Goal: Book appointment/travel/reservation

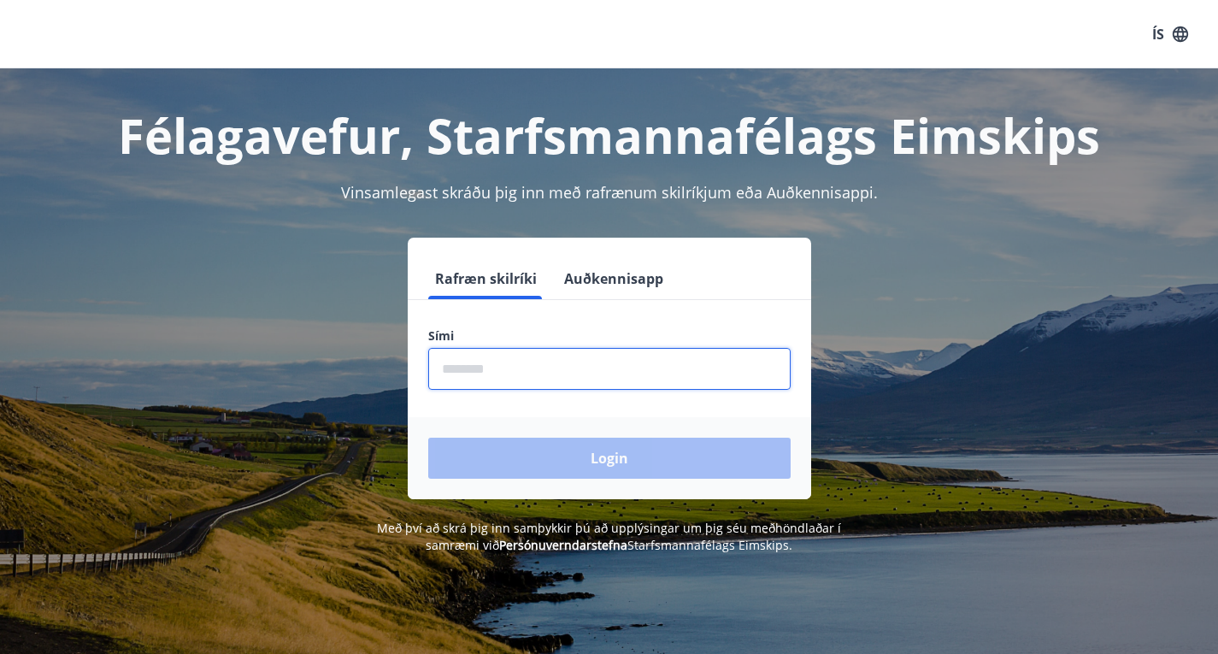
click at [475, 377] on input "phone" at bounding box center [609, 369] width 363 height 42
type input "********"
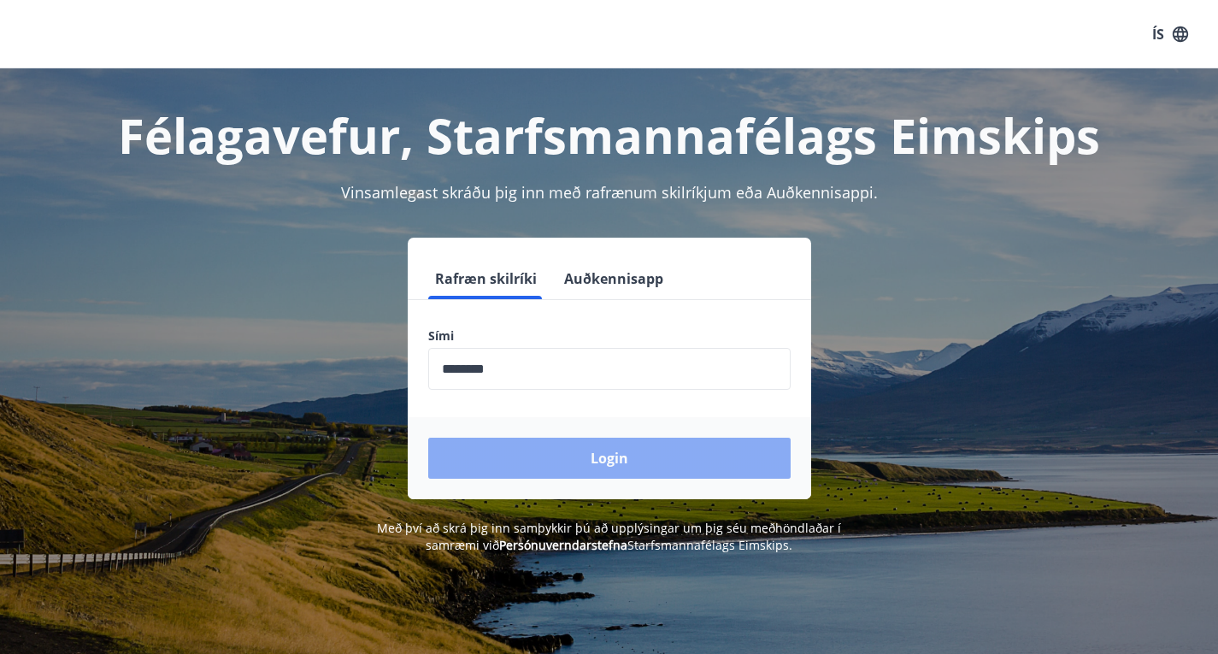
click at [638, 459] on button "Login" at bounding box center [609, 458] width 363 height 41
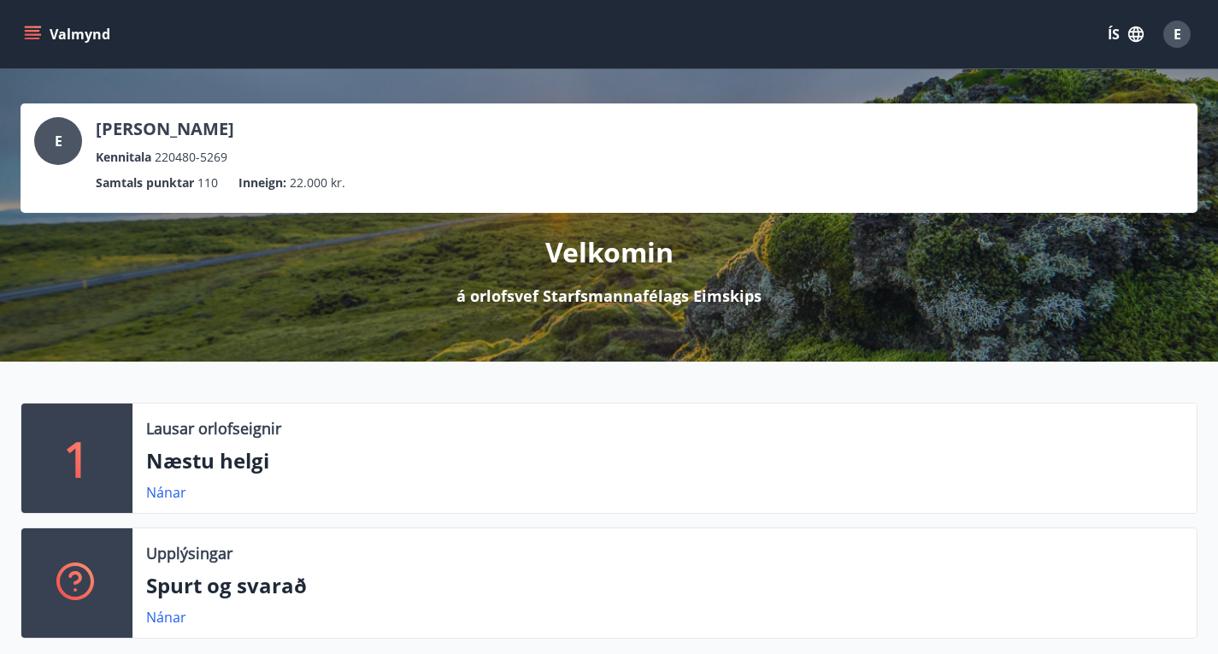
click at [36, 33] on icon "menu" at bounding box center [34, 34] width 19 height 2
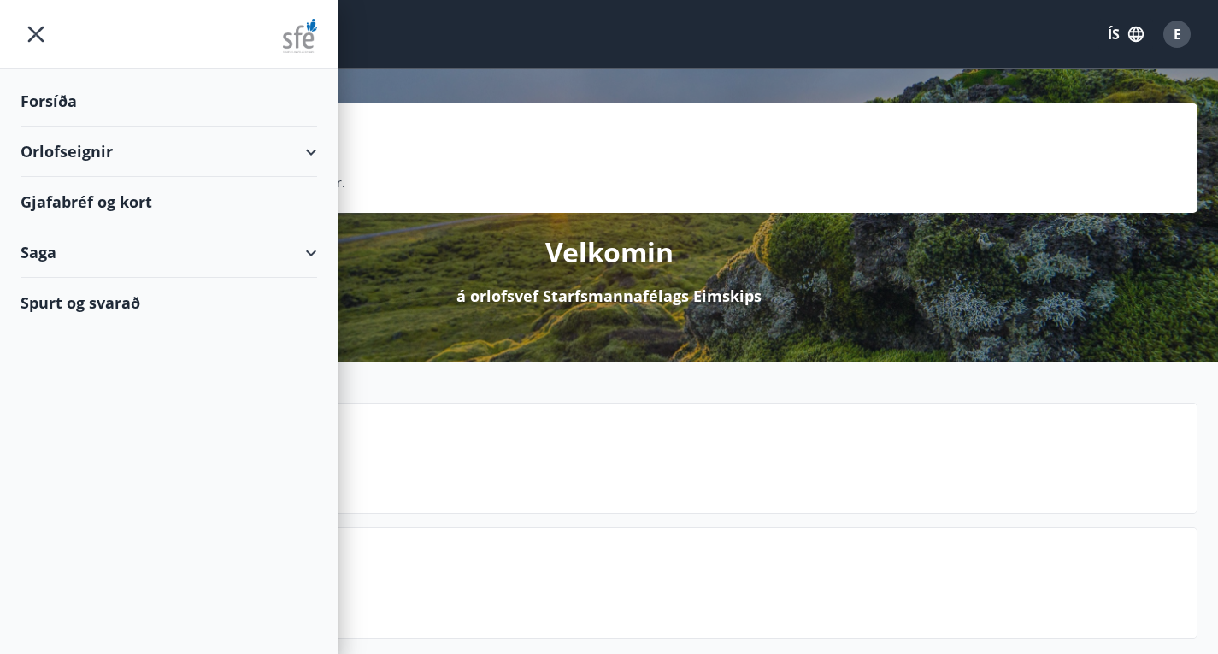
click at [288, 150] on div "Orlofseignir" at bounding box center [169, 152] width 297 height 50
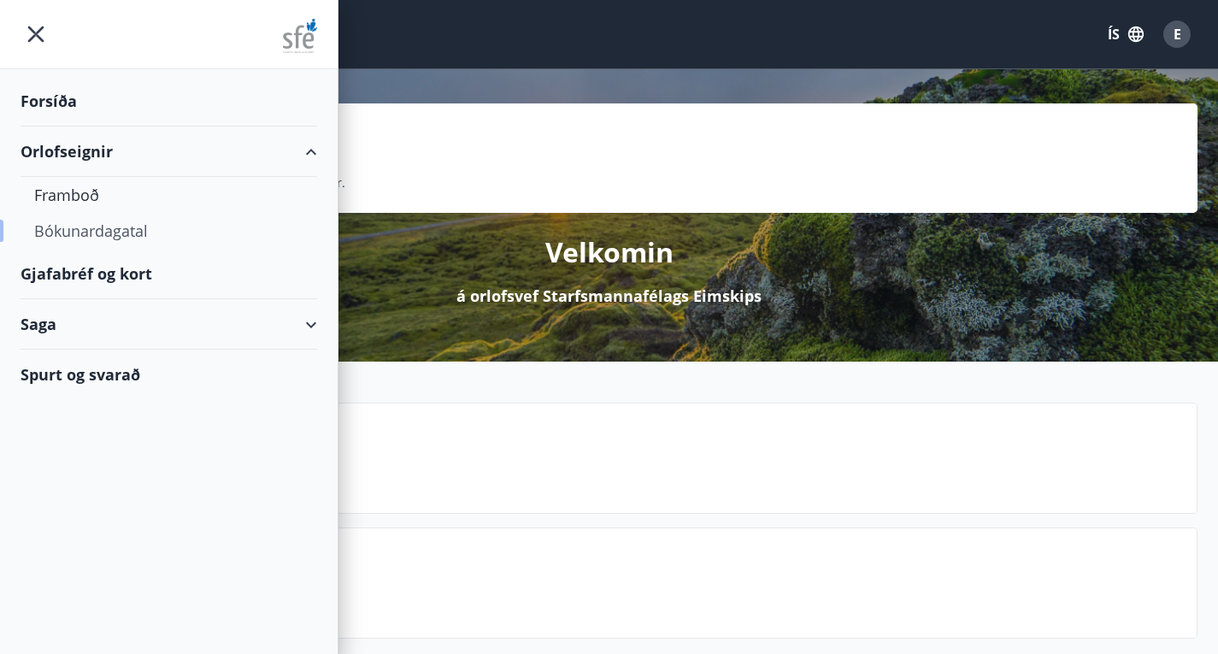
click at [118, 229] on div "Bókunardagatal" at bounding box center [168, 231] width 269 height 36
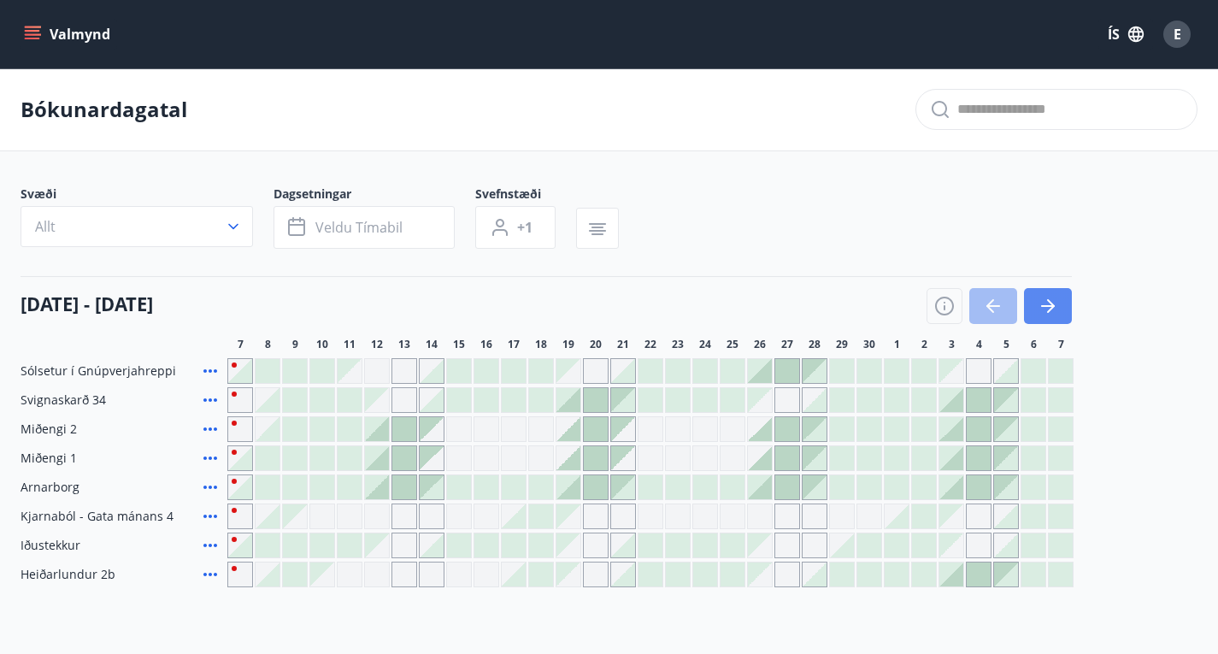
click at [1051, 316] on icon "button" at bounding box center [1048, 306] width 21 height 21
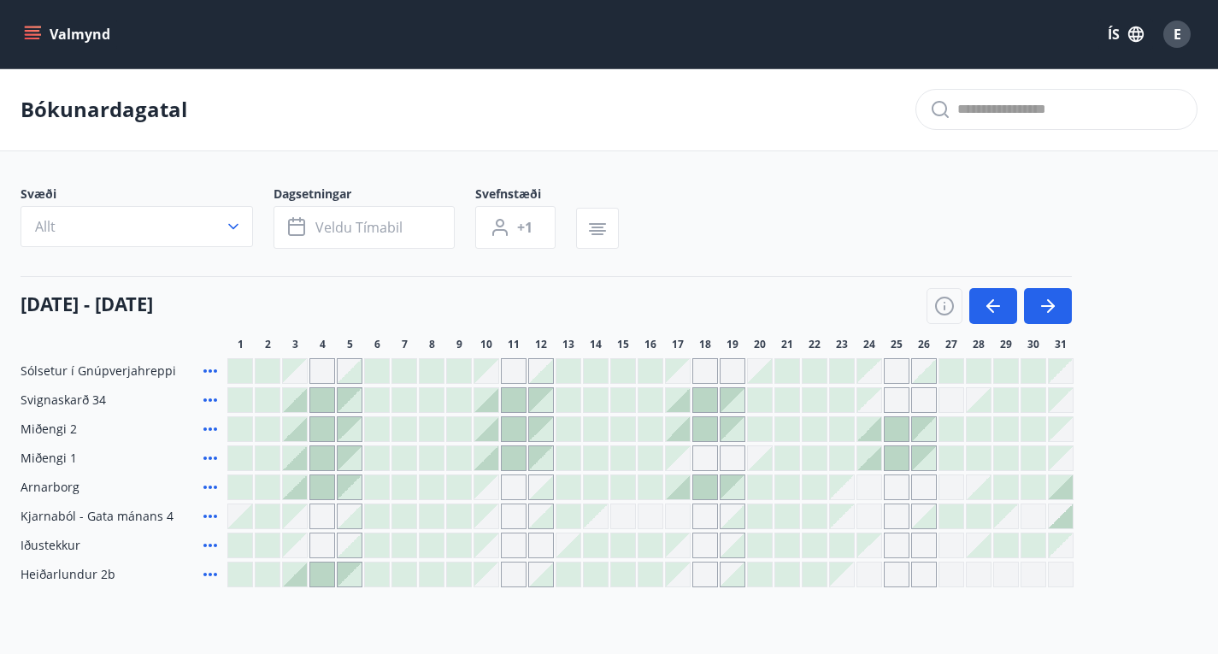
click at [1061, 587] on div "Gráir dagar eru ekki bókanlegir" at bounding box center [1061, 575] width 26 height 26
click at [1057, 316] on icon "button" at bounding box center [1048, 306] width 21 height 21
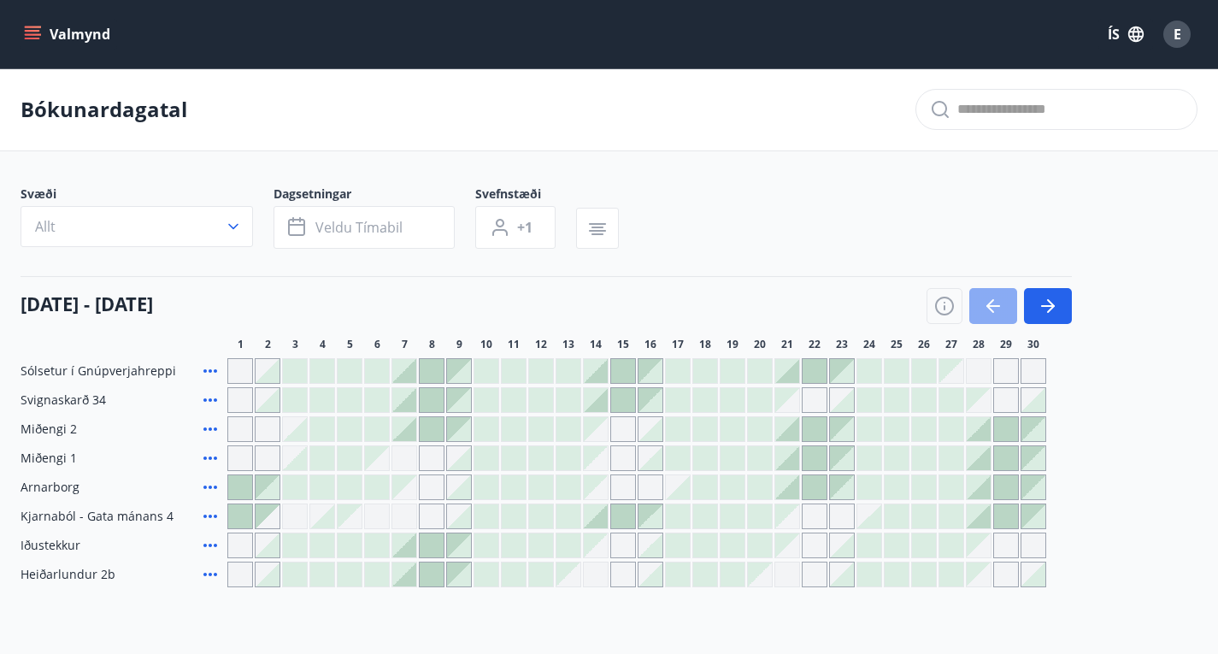
click at [984, 316] on icon "button" at bounding box center [993, 306] width 21 height 21
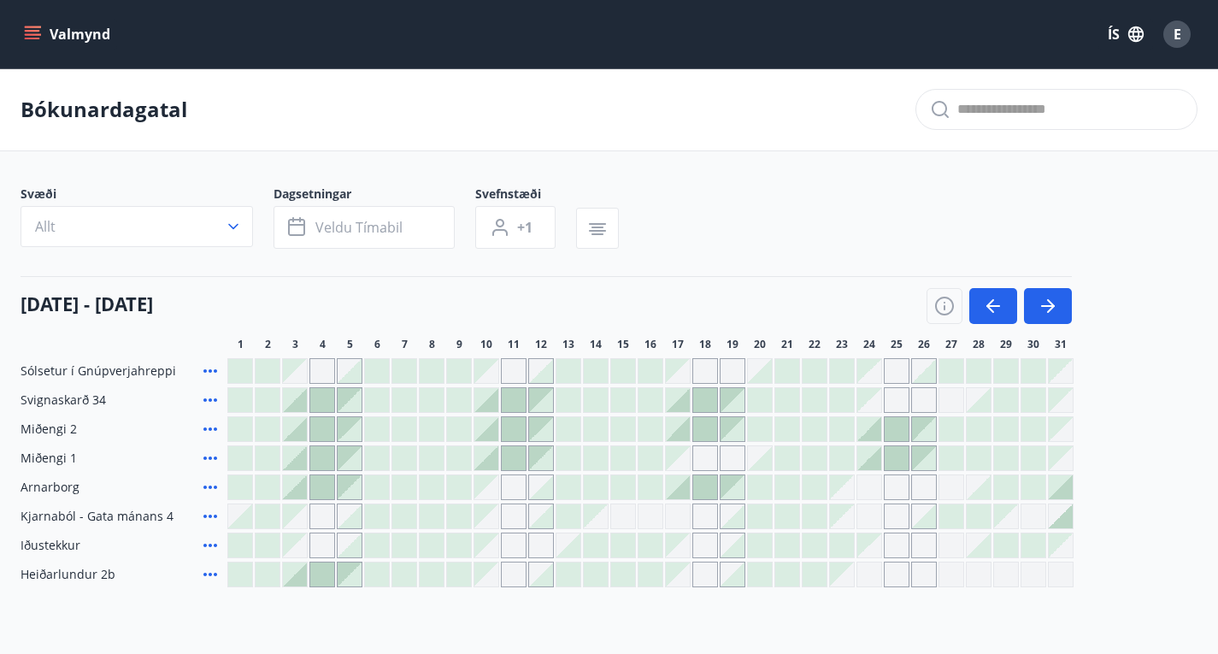
click at [1068, 528] on div at bounding box center [1061, 517] width 24 height 24
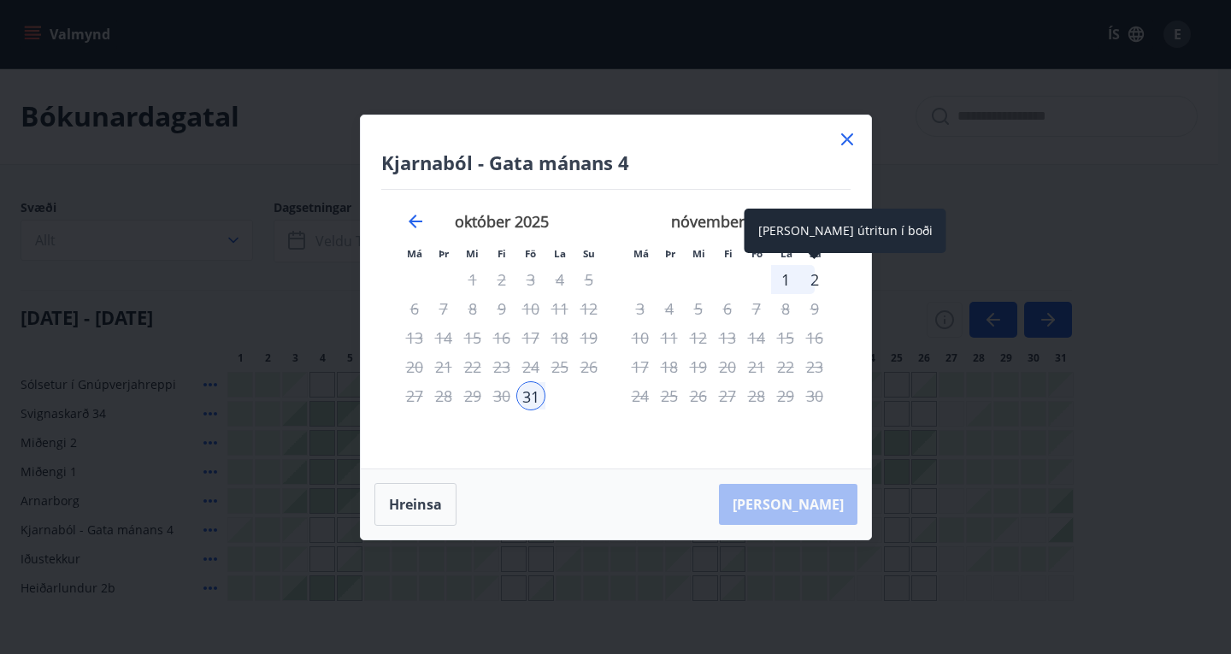
click at [811, 280] on div "2" at bounding box center [814, 279] width 29 height 29
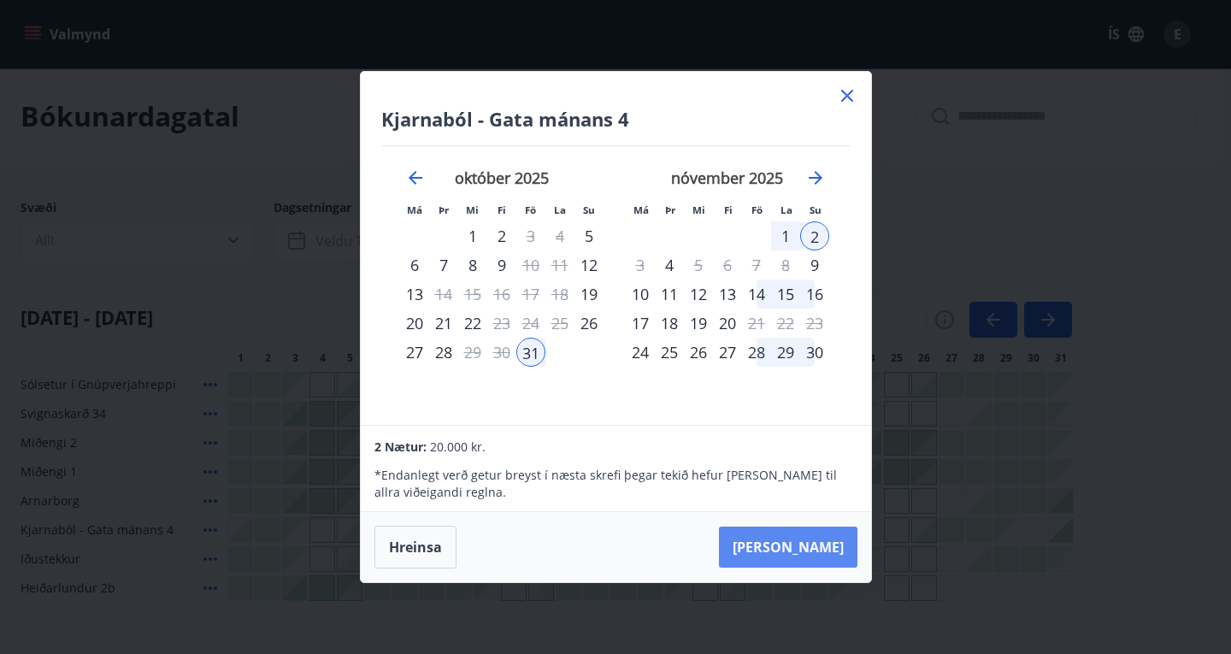
click at [847, 550] on button "[PERSON_NAME]" at bounding box center [788, 547] width 139 height 41
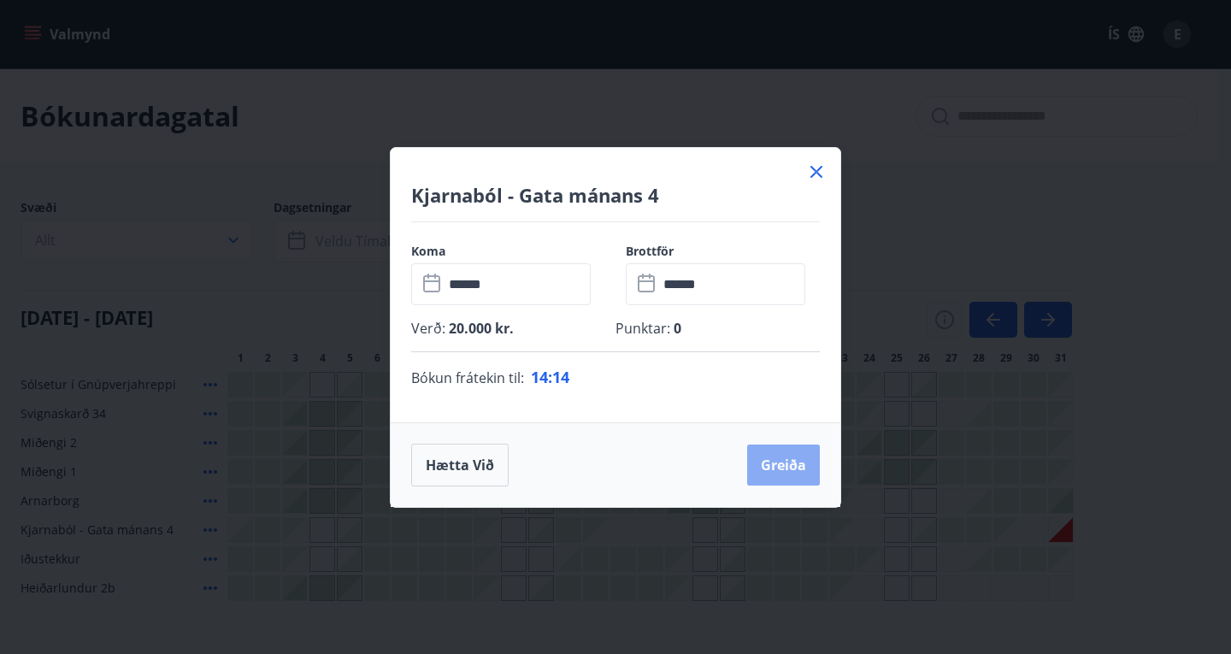
click at [791, 463] on button "Greiða" at bounding box center [783, 465] width 73 height 41
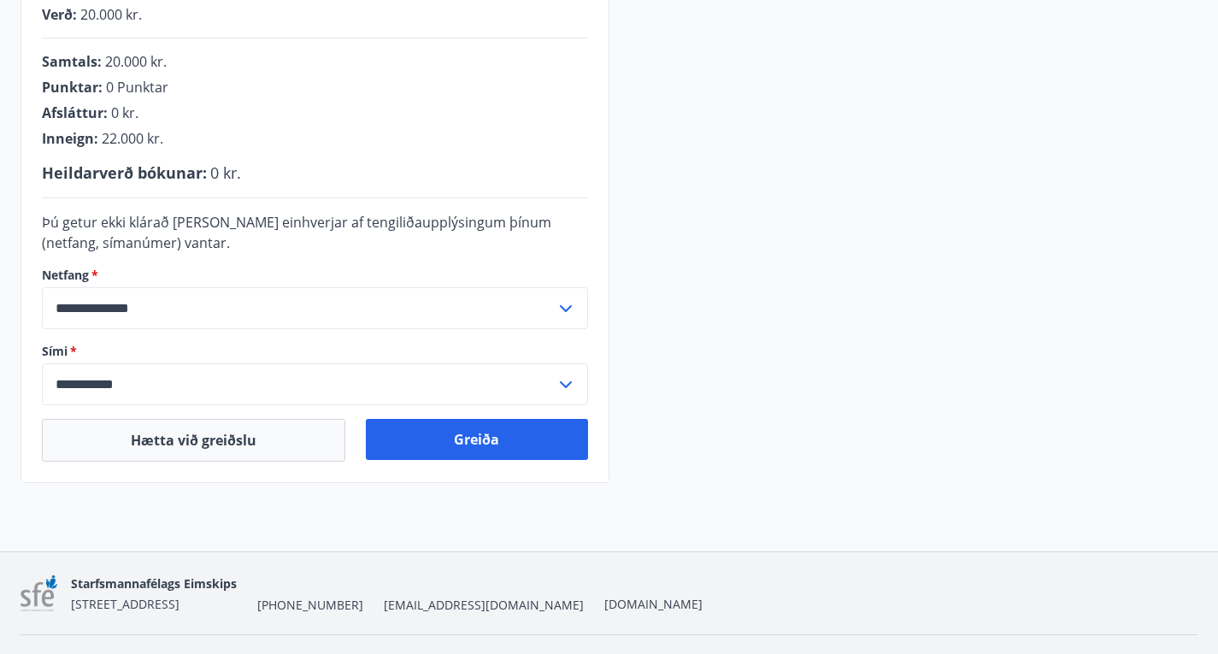
scroll to position [445, 0]
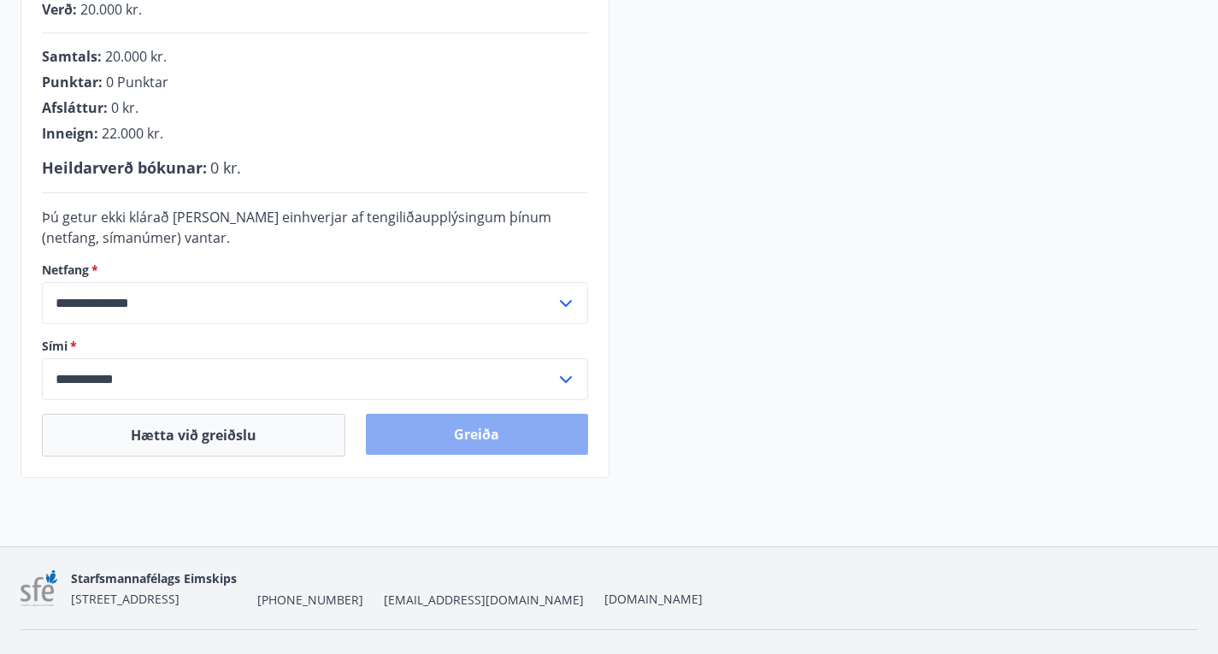
click at [489, 455] on button "Greiða" at bounding box center [476, 434] width 221 height 41
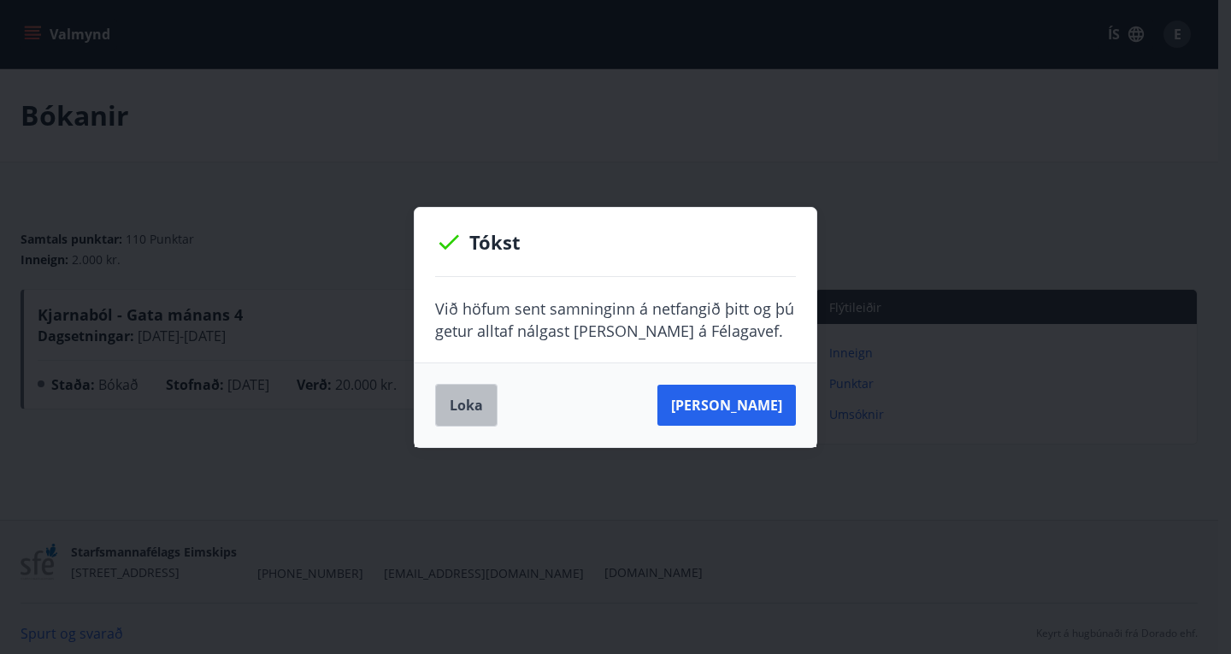
click at [471, 410] on button "Loka" at bounding box center [466, 405] width 62 height 43
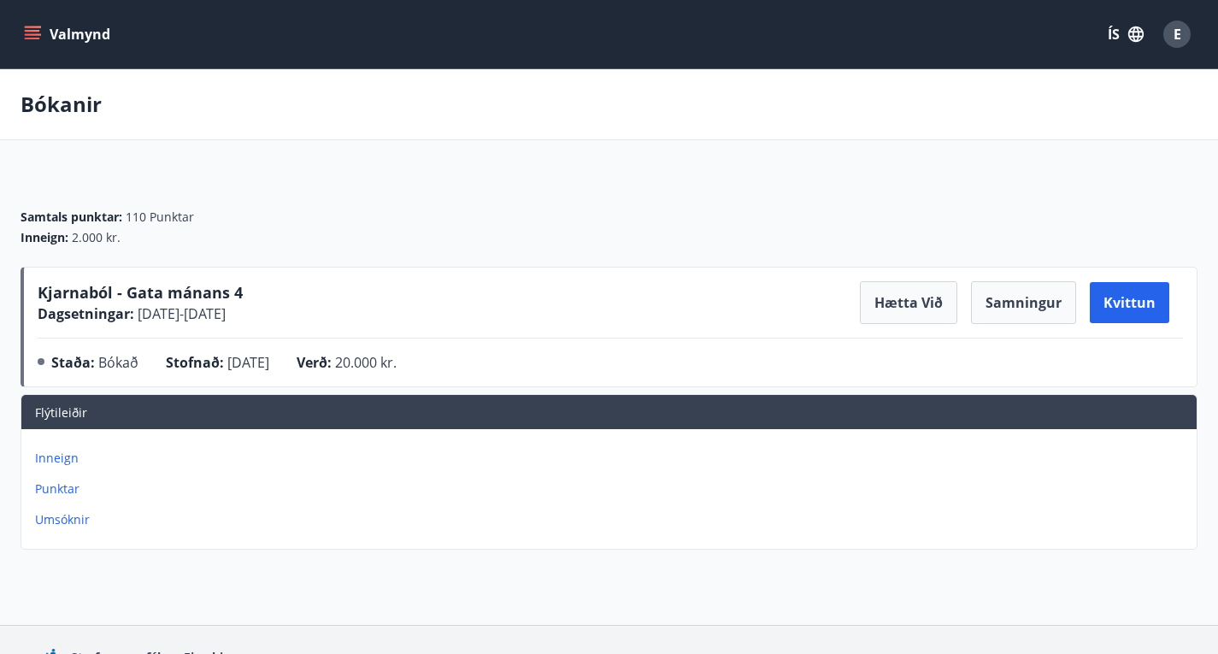
click at [860, 450] on p "Inneign" at bounding box center [612, 458] width 1155 height 17
